Goal: Task Accomplishment & Management: Use online tool/utility

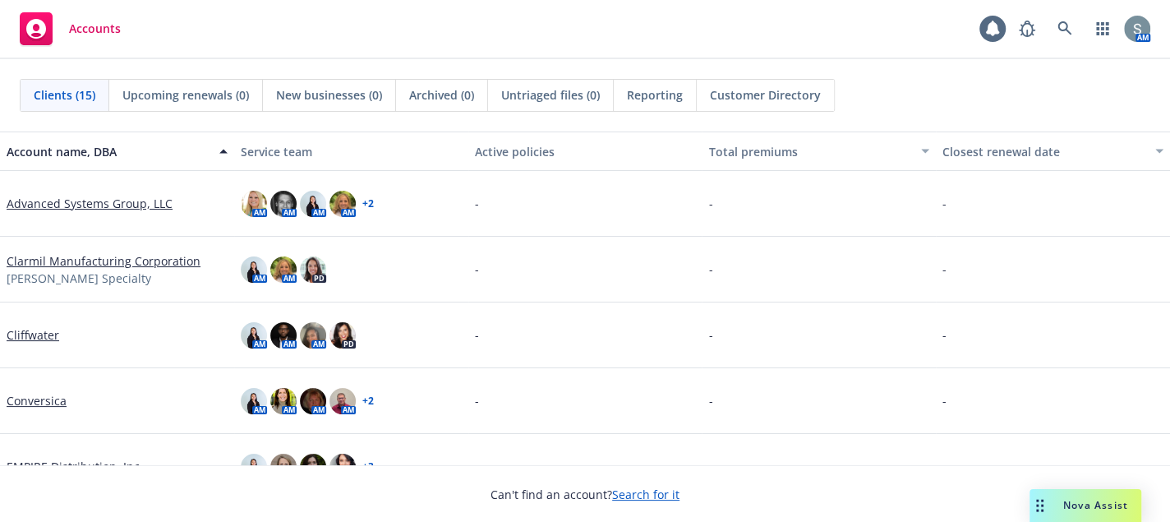
click at [126, 200] on link "Advanced Systems Group, LLC" at bounding box center [90, 203] width 166 height 17
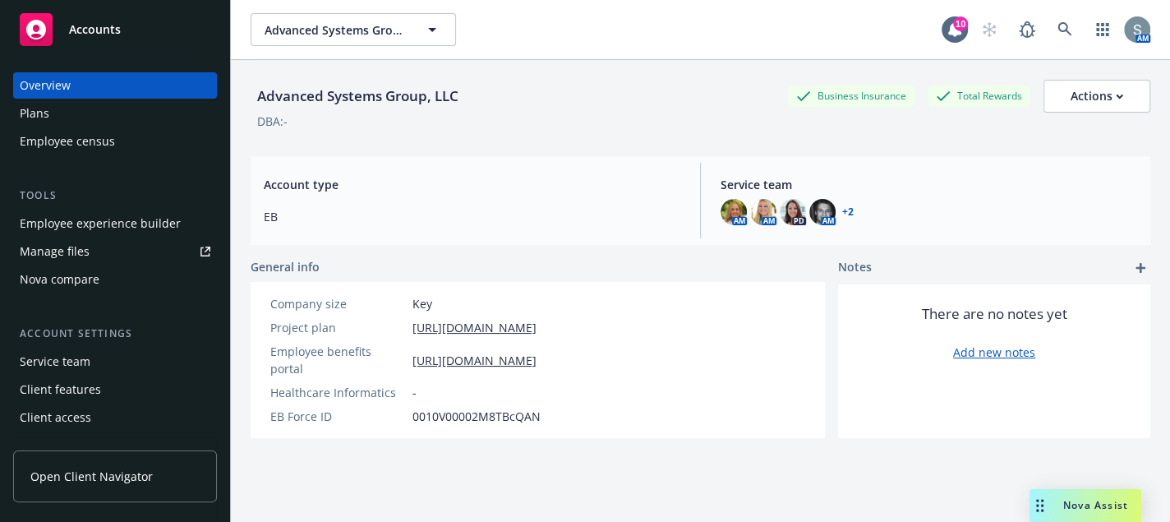
click at [133, 476] on span "Open Client Navigator" at bounding box center [91, 475] width 122 height 17
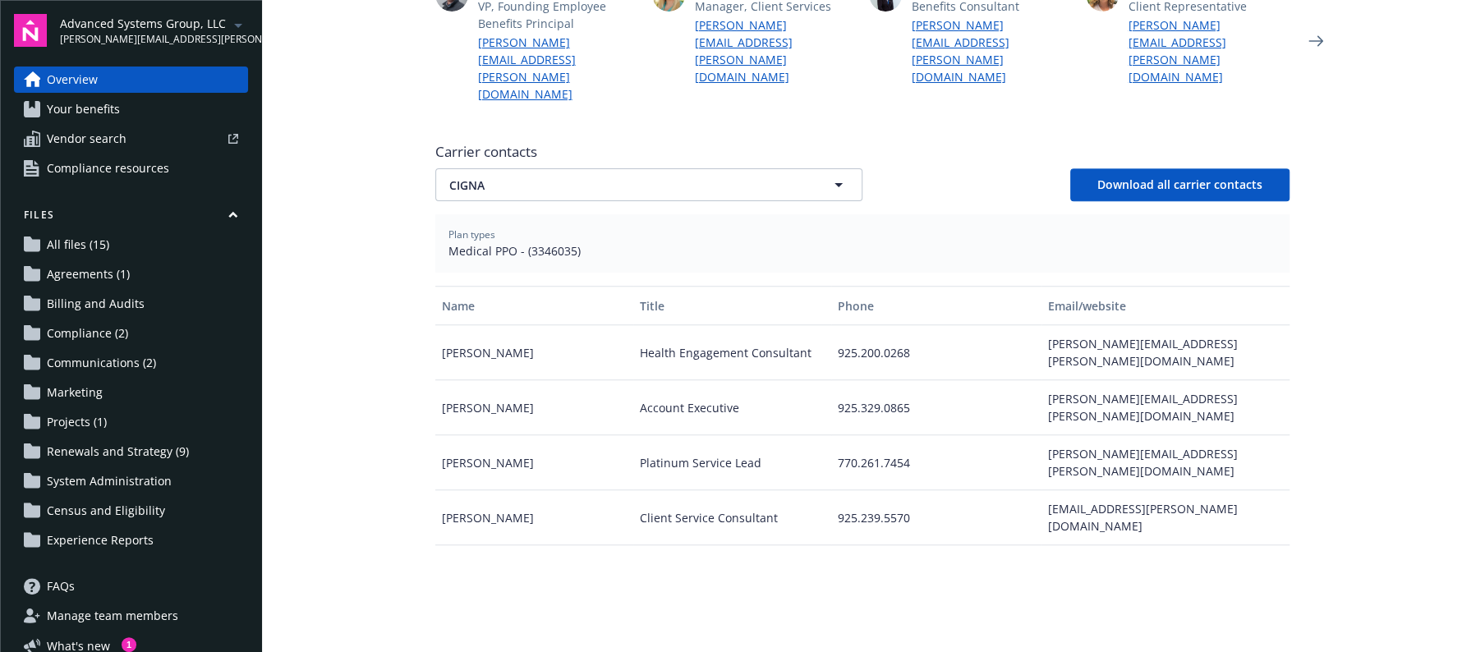
scroll to position [410, 0]
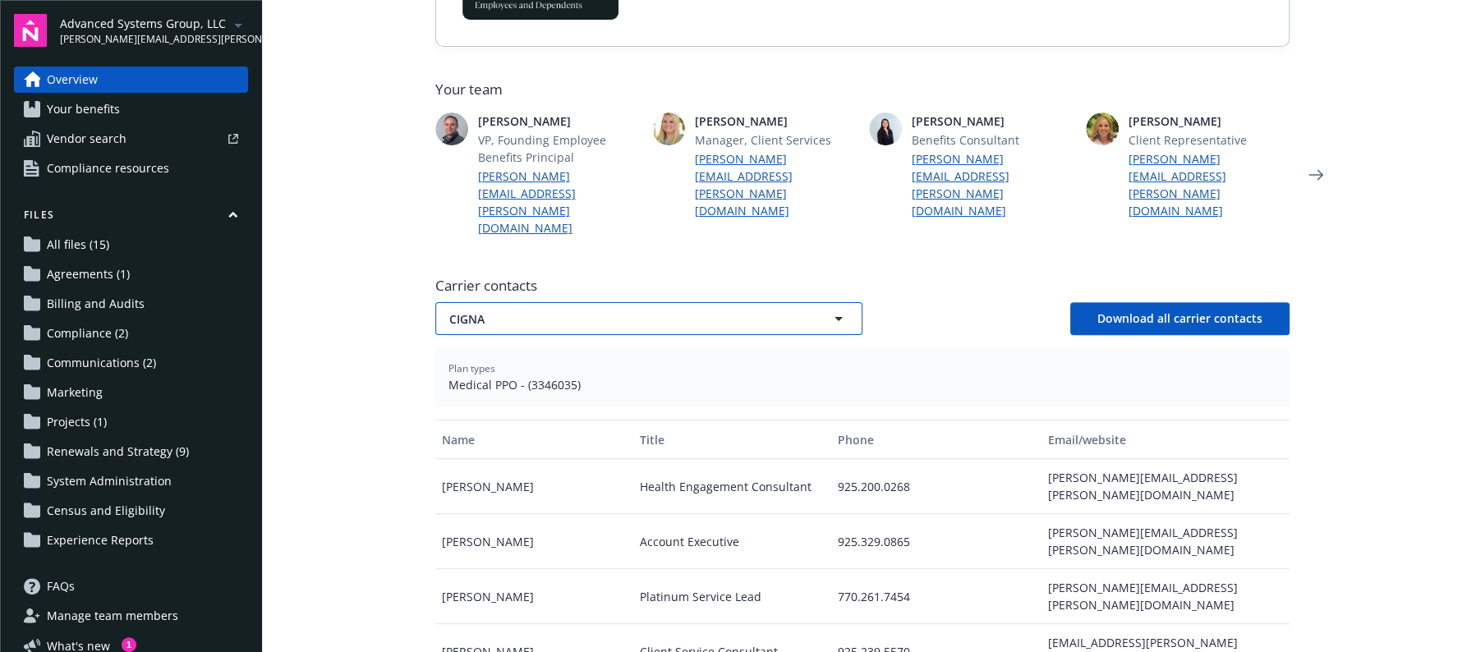
click at [512, 310] on span "CIGNA" at bounding box center [620, 318] width 342 height 17
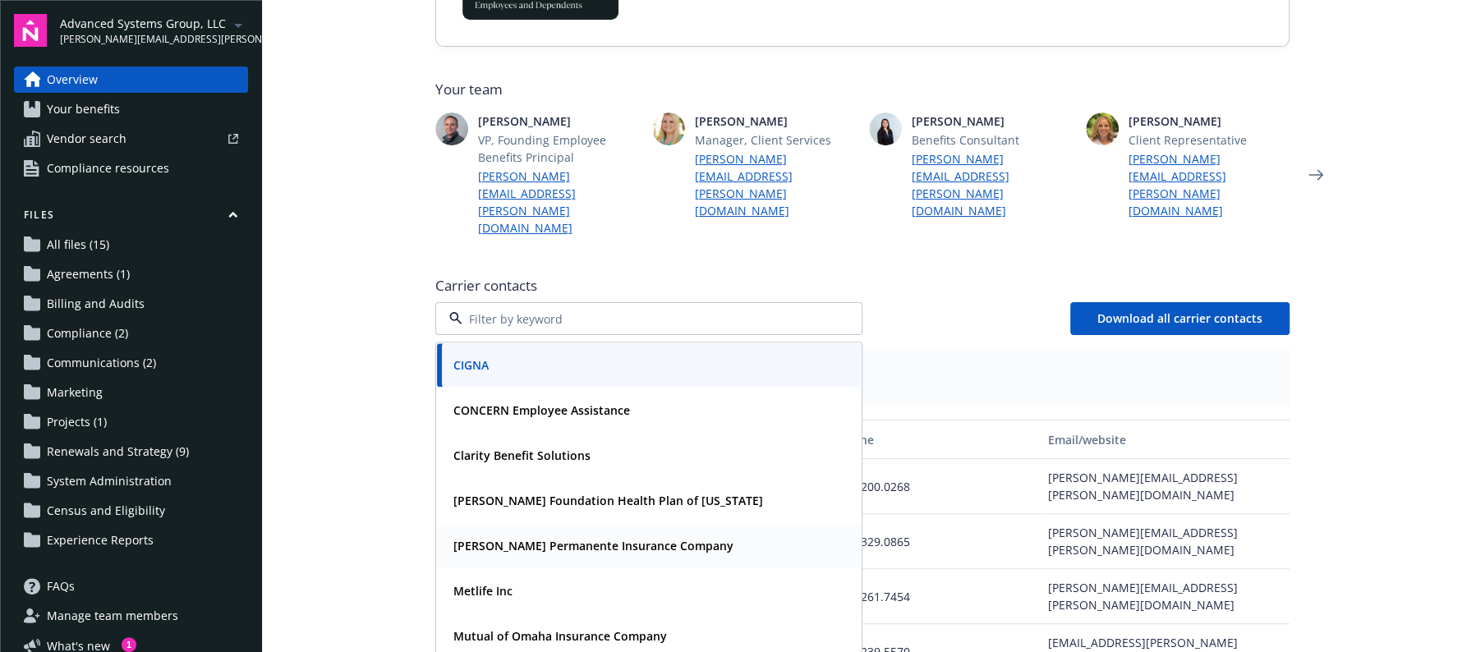
click at [550, 538] on strong "Kaiser Permanente Insurance Company" at bounding box center [593, 546] width 280 height 16
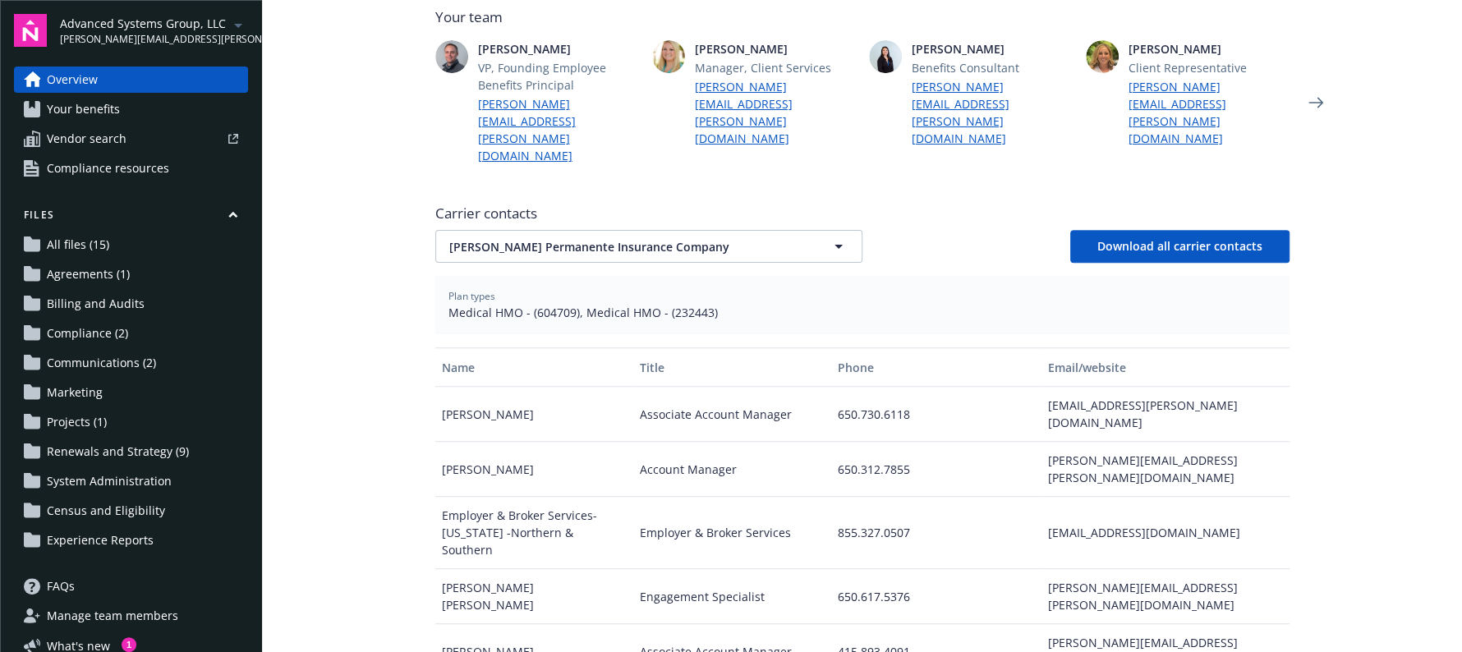
scroll to position [616, 0]
